Goal: Information Seeking & Learning: Find specific fact

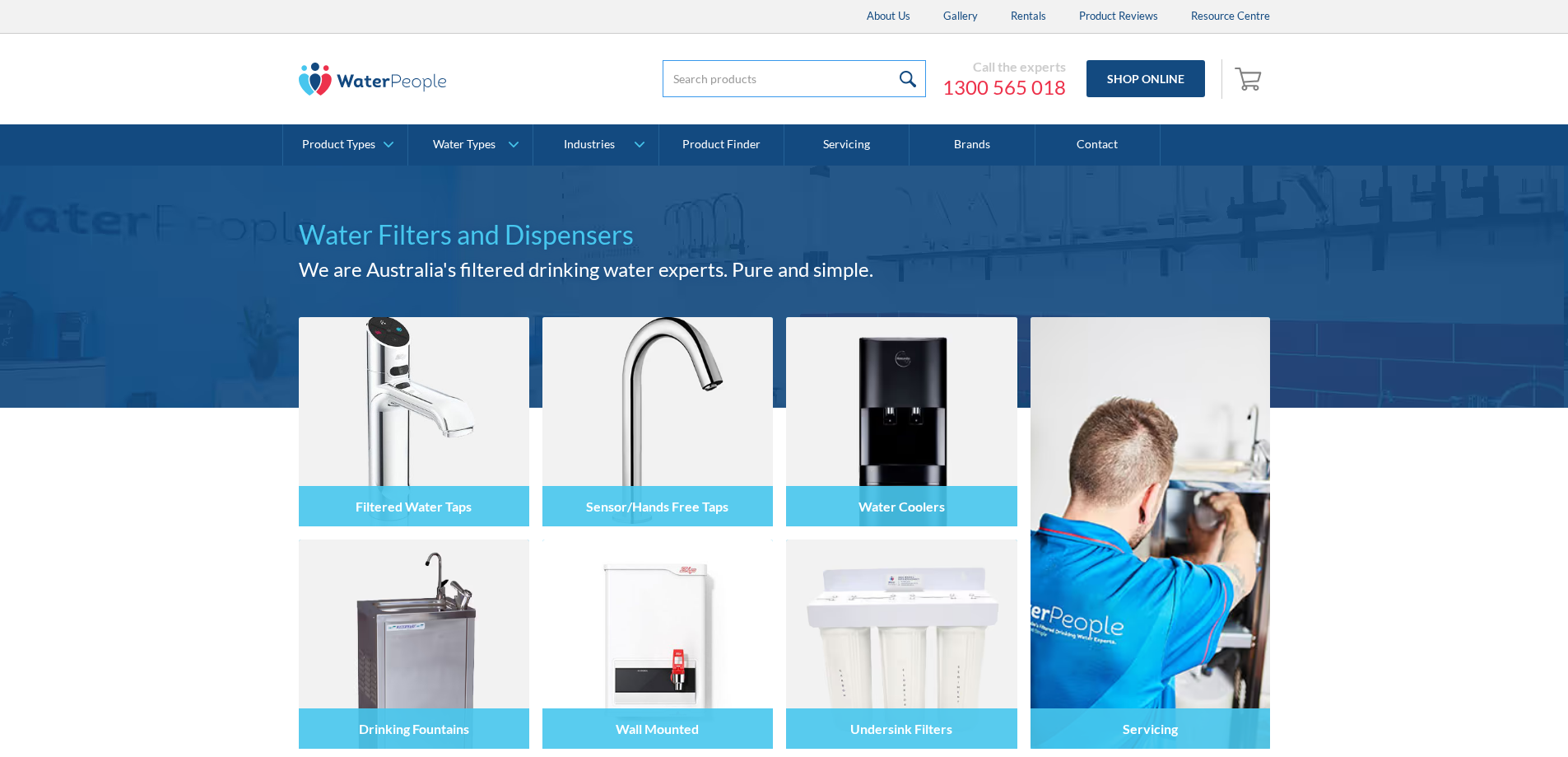
drag, startPoint x: 0, startPoint y: 0, endPoint x: 705, endPoint y: 76, distance: 709.1
click at [705, 76] on input "search" at bounding box center [794, 78] width 264 height 37
paste input "Elkay units"
type input "Elkay units"
click at [890, 60] on input "submit" at bounding box center [908, 78] width 36 height 37
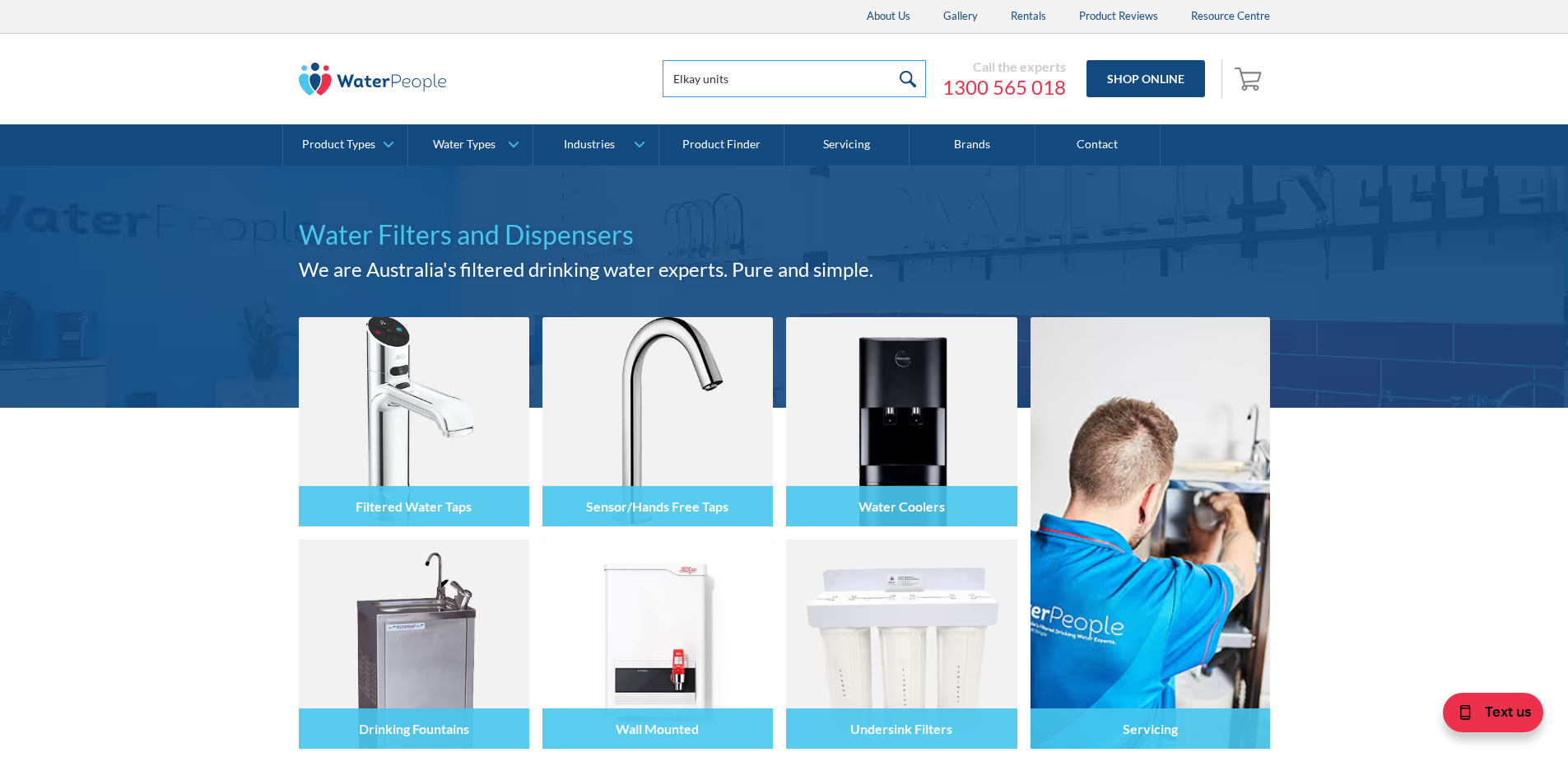
click at [709, 74] on input "Elkay units" at bounding box center [794, 78] width 264 height 37
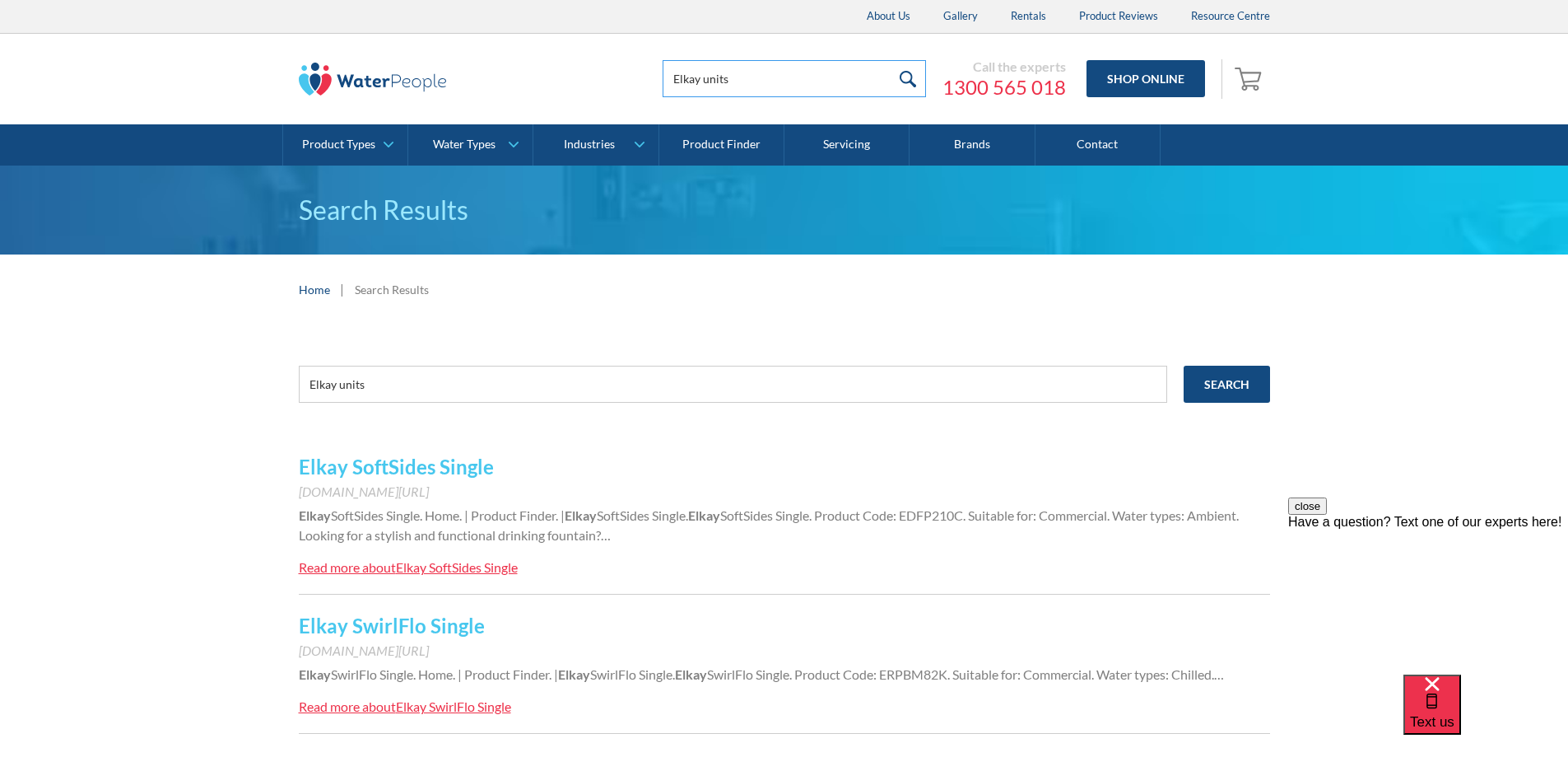
drag, startPoint x: 0, startPoint y: 0, endPoint x: 670, endPoint y: 82, distance: 675.0
click at [670, 82] on input "Elkay units" at bounding box center [794, 78] width 264 height 37
type input "Elkay"
click at [890, 60] on input "submit" at bounding box center [908, 78] width 36 height 37
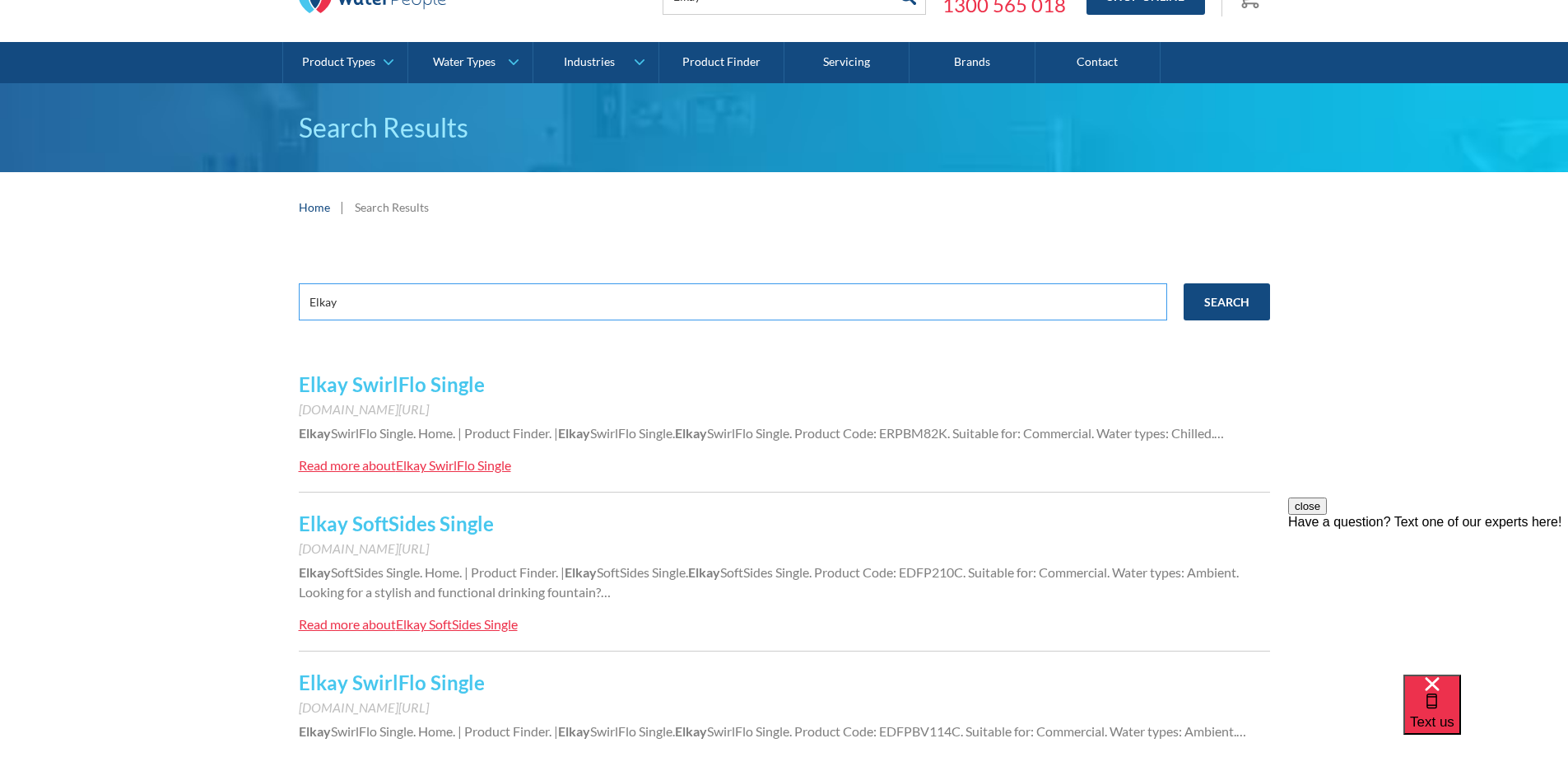
drag, startPoint x: 358, startPoint y: 310, endPoint x: 186, endPoint y: 313, distance: 172.0
